Goal: Task Accomplishment & Management: Manage account settings

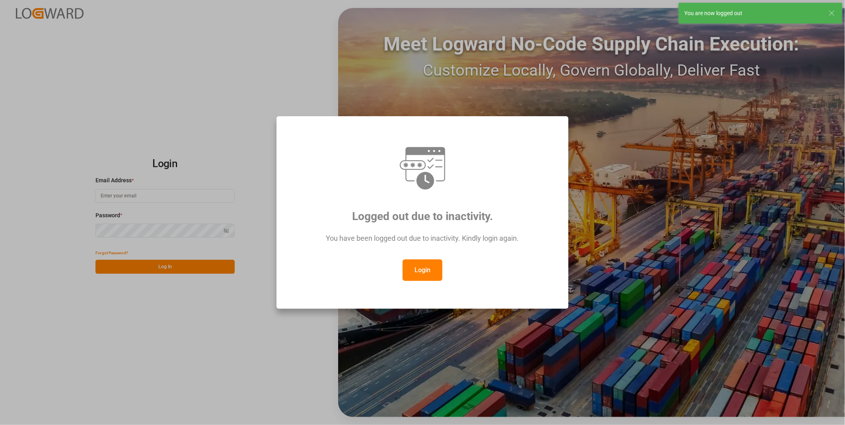
click at [435, 272] on button "Login" at bounding box center [423, 269] width 40 height 21
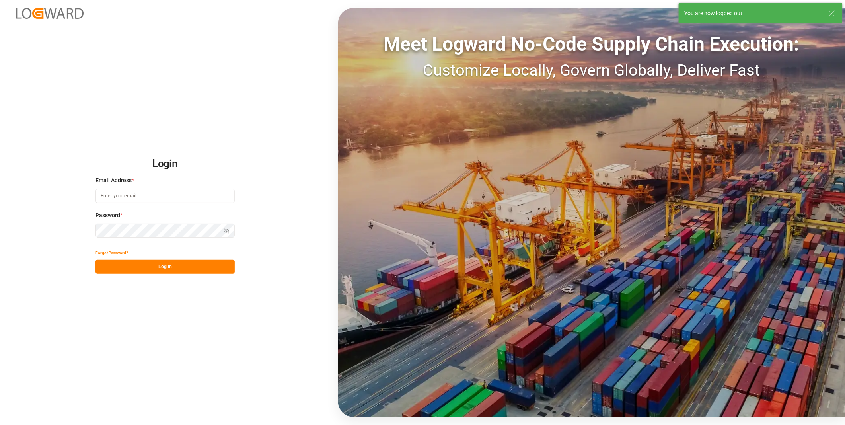
type input "[PERSON_NAME][EMAIL_ADDRESS][DOMAIN_NAME]"
drag, startPoint x: 127, startPoint y: 262, endPoint x: 142, endPoint y: 341, distance: 81.1
click at [127, 265] on button "Log In" at bounding box center [165, 267] width 139 height 14
